Goal: Task Accomplishment & Management: Manage account settings

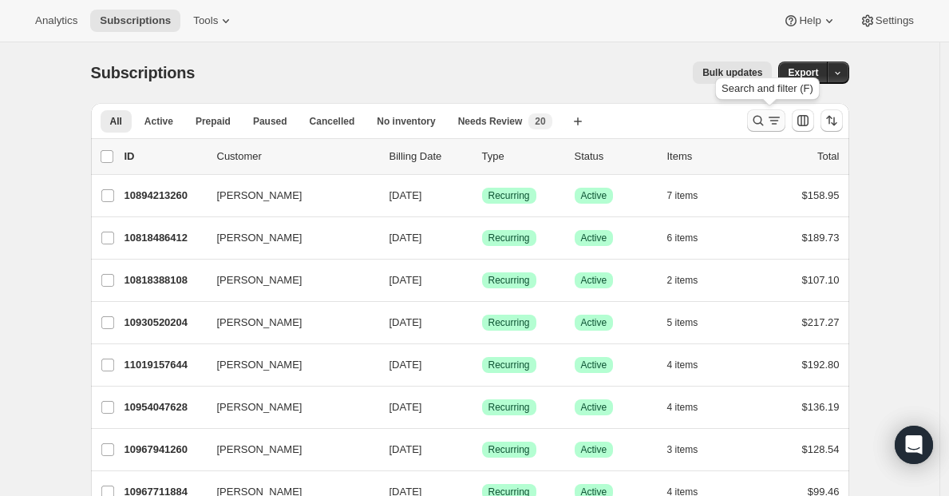
click at [776, 119] on icon "Search and filter results" at bounding box center [774, 121] width 16 height 16
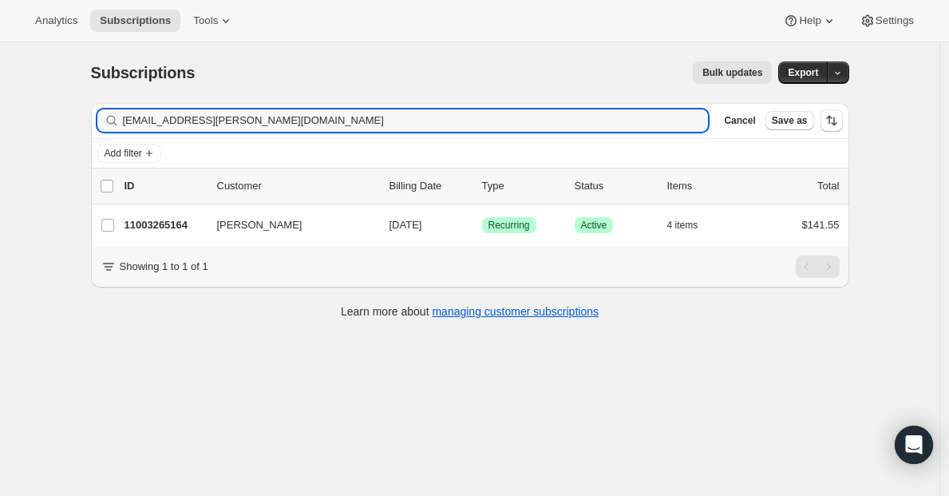
type input "[EMAIL_ADDRESS][PERSON_NAME][DOMAIN_NAME]"
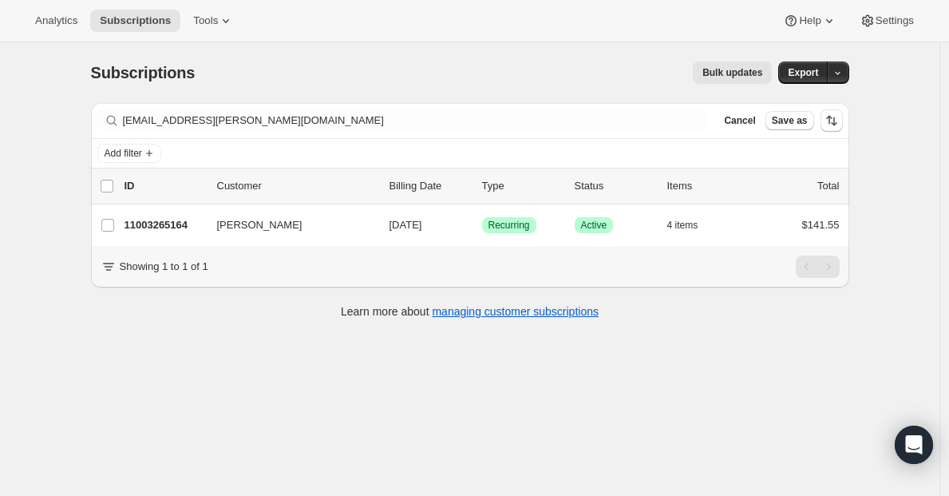
click at [158, 223] on p "11003265164" at bounding box center [165, 225] width 80 height 16
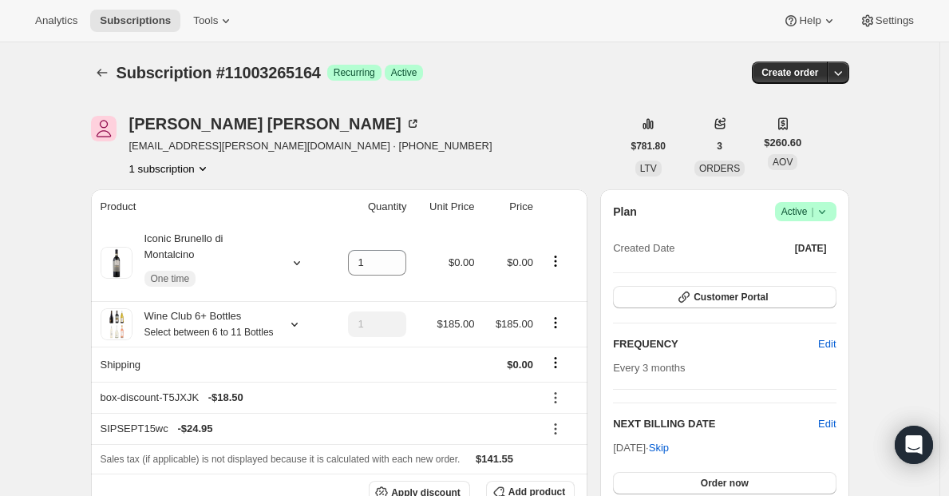
click at [794, 224] on div "Plan Success Active | Created Date [DATE]" at bounding box center [724, 230] width 223 height 57
click at [795, 205] on span "Active |" at bounding box center [806, 212] width 49 height 16
click at [770, 275] on span "Cancel subscription" at bounding box center [805, 270] width 90 height 12
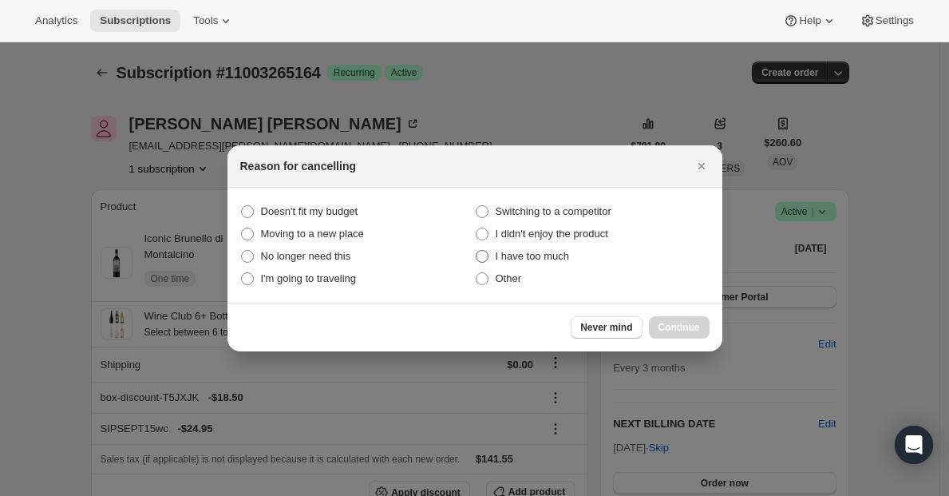
click at [518, 265] on label "I have too much" at bounding box center [592, 256] width 235 height 22
click at [477, 251] on much "I have too much" at bounding box center [476, 250] width 1 height 1
radio much "true"
click at [651, 328] on button "Continue" at bounding box center [679, 327] width 61 height 22
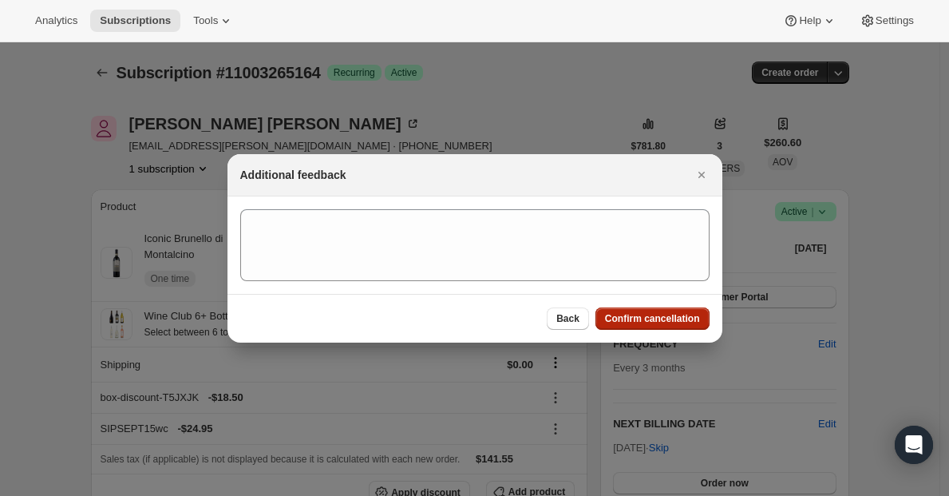
click at [655, 324] on button "Confirm cancellation" at bounding box center [653, 318] width 114 height 22
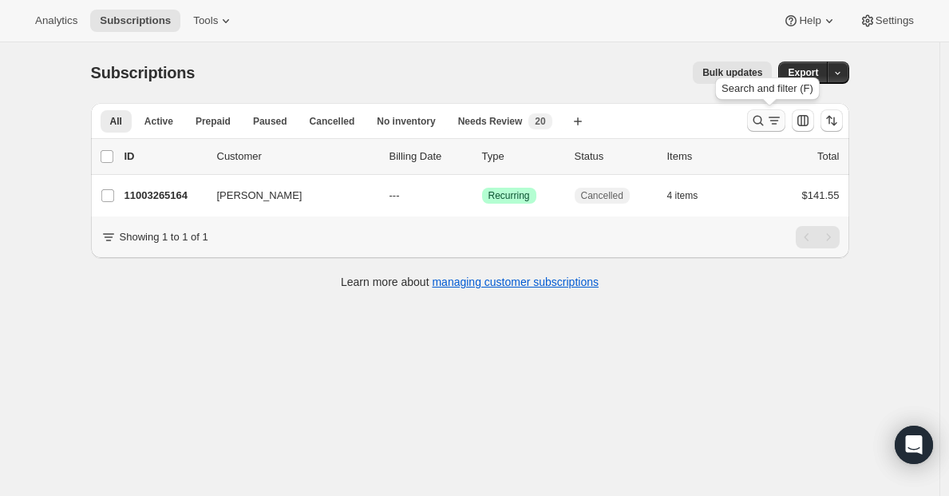
click at [759, 114] on icon "Search and filter results" at bounding box center [758, 121] width 16 height 16
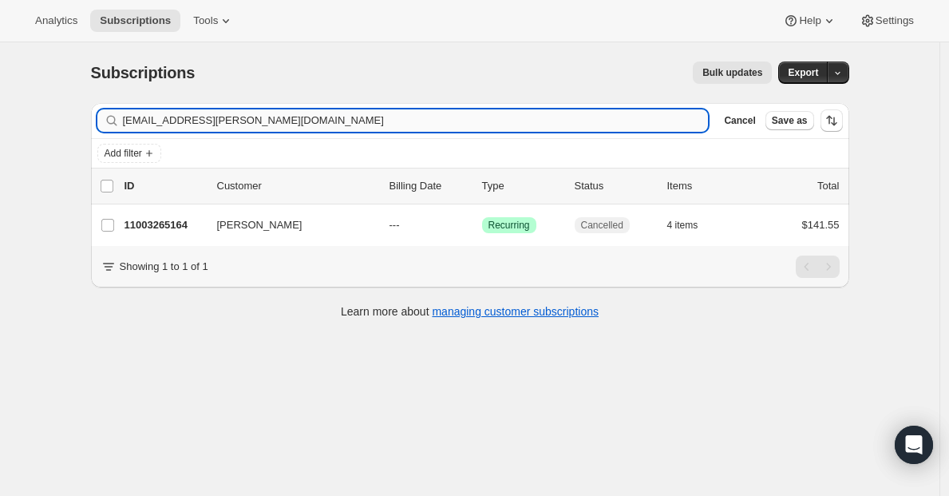
click at [485, 119] on input "[EMAIL_ADDRESS][PERSON_NAME][DOMAIN_NAME]" at bounding box center [416, 120] width 586 height 22
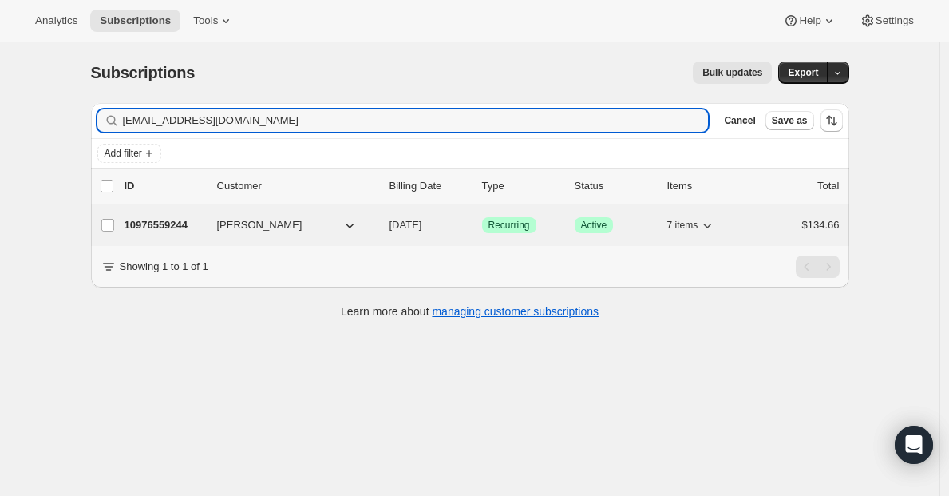
type input "joytoll@hotmail.com"
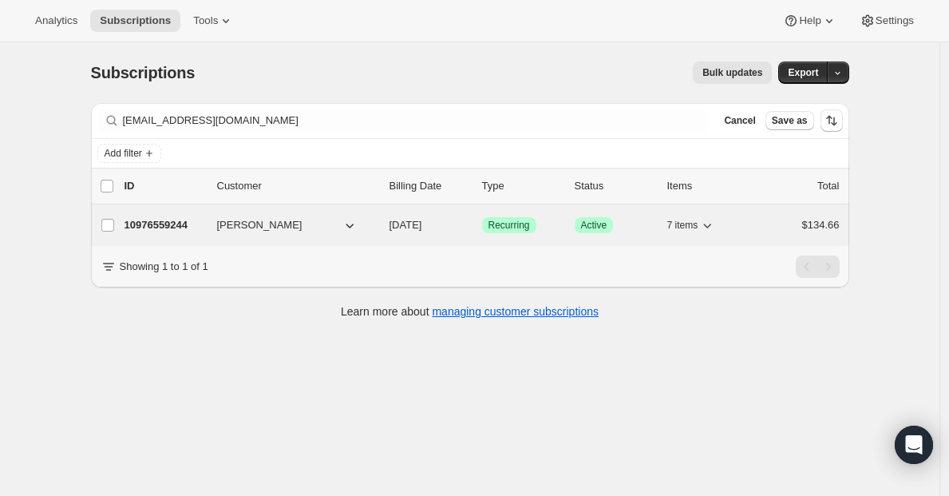
click at [156, 232] on p "10976559244" at bounding box center [165, 225] width 80 height 16
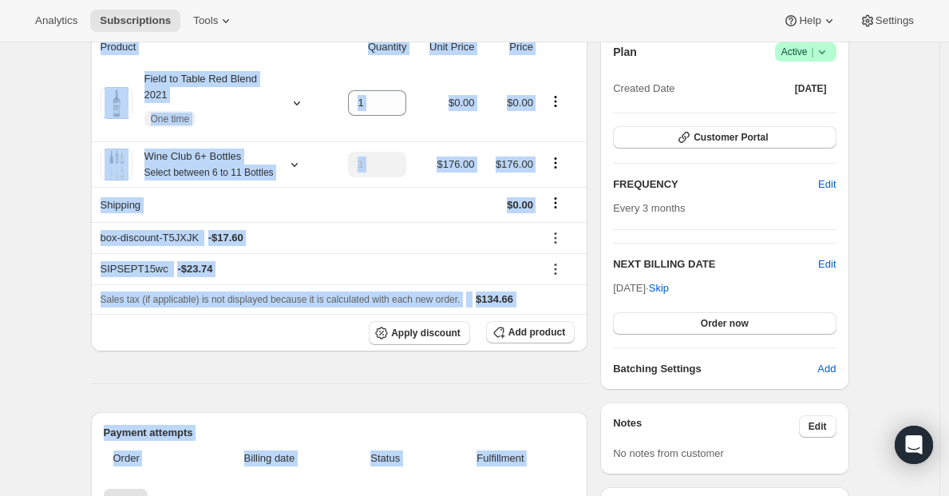
drag, startPoint x: 957, startPoint y: 36, endPoint x: 957, endPoint y: 97, distance: 61.5
click at [948, 97] on html "Analytics Subscriptions Tools Help Settings Skip to content Subscription #10976…" at bounding box center [474, 88] width 949 height 496
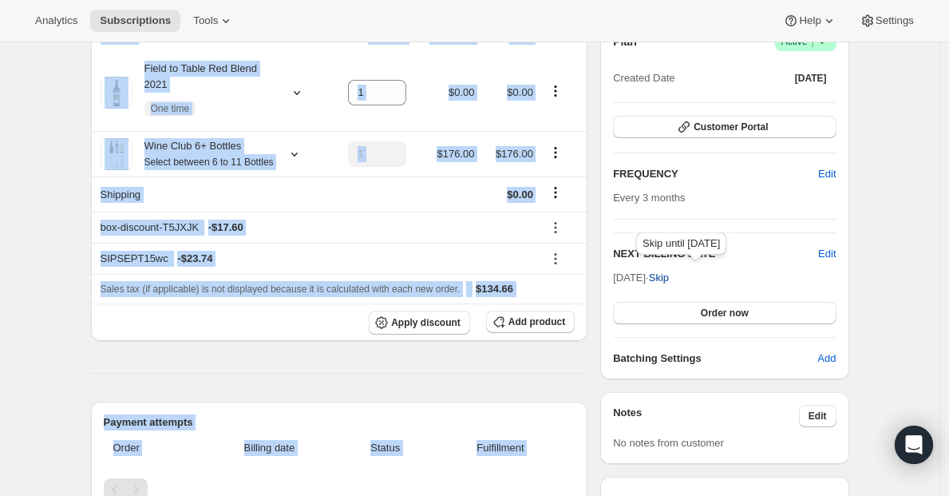
click at [669, 273] on span "Skip" at bounding box center [659, 278] width 20 height 16
